Goal: Task Accomplishment & Management: Use online tool/utility

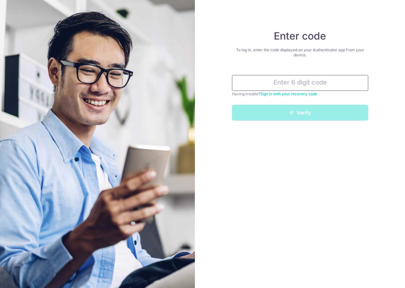
click at [300, 80] on input "text" at bounding box center [300, 83] width 136 height 16
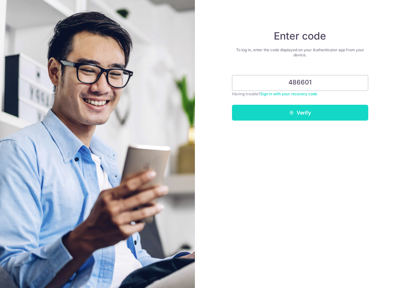
type input "486601"
click at [321, 117] on button "Verify" at bounding box center [300, 113] width 136 height 16
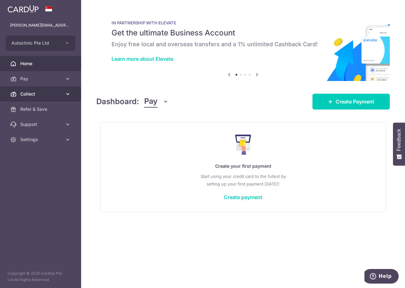
click at [46, 88] on link "Collect" at bounding box center [40, 93] width 81 height 15
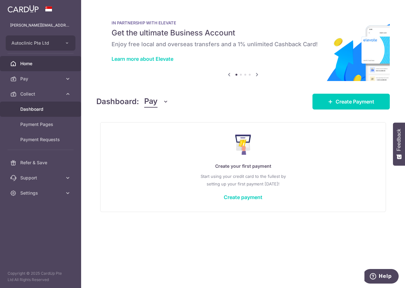
click at [42, 108] on span "Dashboard" at bounding box center [41, 109] width 42 height 6
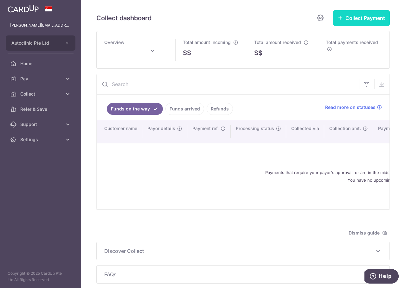
click at [351, 14] on button "Collect Payment" at bounding box center [361, 18] width 57 height 16
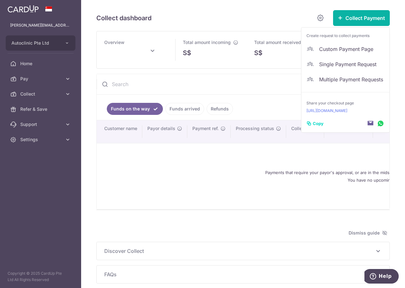
click at [325, 40] on li "Create request to collect payments" at bounding box center [345, 35] width 88 height 11
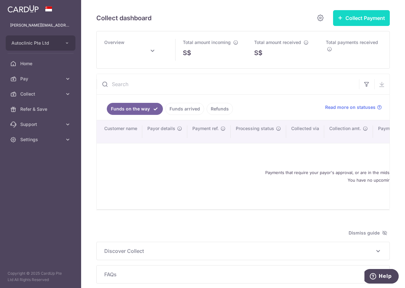
click at [337, 17] on icon "button" at bounding box center [339, 17] width 5 height 5
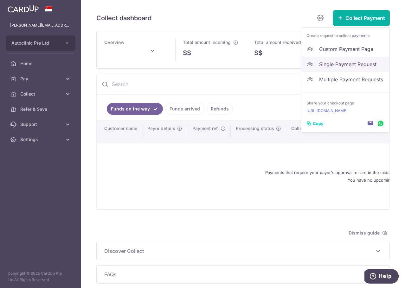
click at [336, 60] on link "Single Payment Request" at bounding box center [345, 64] width 88 height 15
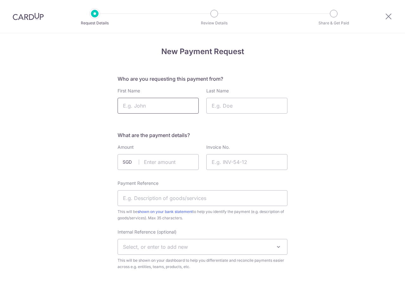
click at [160, 111] on input "First Name" at bounding box center [157, 106] width 81 height 16
type input "Will"
type input "Ong"
type input "1669.00"
drag, startPoint x: 234, startPoint y: 163, endPoint x: 229, endPoint y: 164, distance: 5.8
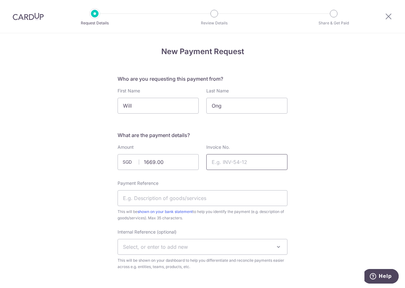
click at [234, 163] on input "Invoice No." at bounding box center [246, 162] width 81 height 16
type input "QUO1801626"
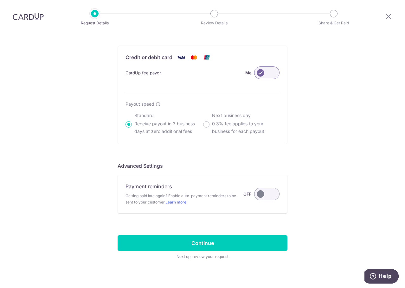
scroll to position [379, 0]
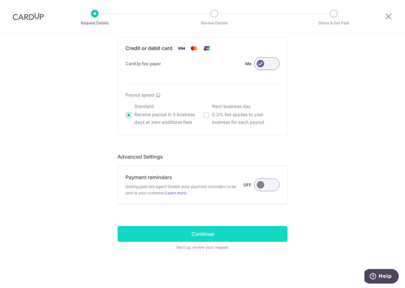
type input "QUO1801626"
click at [257, 232] on input "Continue" at bounding box center [202, 234] width 170 height 16
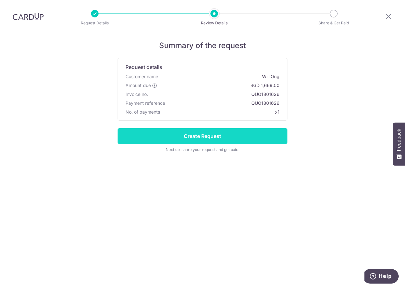
click at [203, 138] on input "Create Request" at bounding box center [202, 136] width 170 height 16
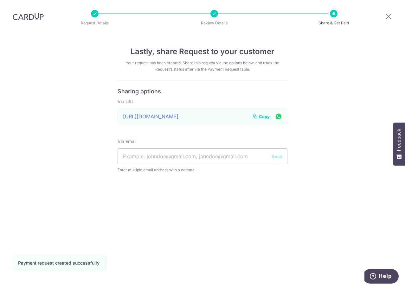
click at [257, 116] on icon at bounding box center [254, 116] width 5 height 5
